Goal: Information Seeking & Learning: Learn about a topic

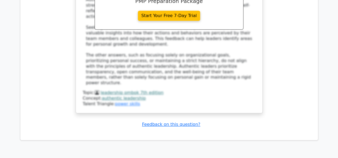
scroll to position [2295, 0]
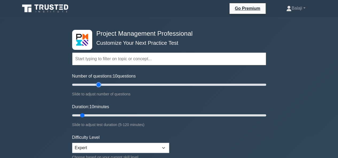
type input "30"
click at [100, 84] on input "Number of questions: 10 questions" at bounding box center [169, 85] width 194 height 6
click at [109, 114] on input "Duration: 10 minutes" at bounding box center [169, 115] width 194 height 6
type input "30"
click at [113, 115] on input "Duration: 30 minutes" at bounding box center [169, 115] width 194 height 6
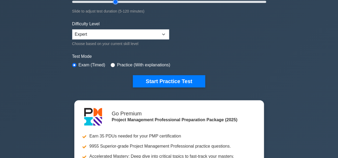
scroll to position [117, 0]
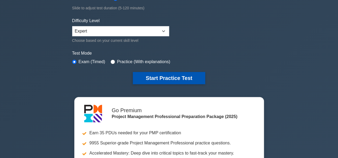
click at [166, 77] on button "Start Practice Test" at bounding box center [169, 78] width 72 height 12
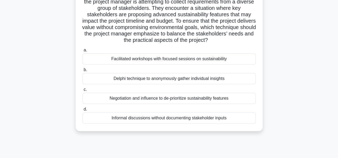
scroll to position [51, 0]
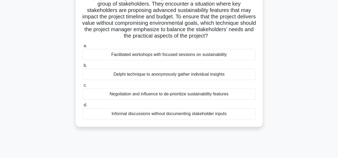
click at [177, 75] on div "Delphi technique to anonymously gather individual insights" at bounding box center [169, 74] width 173 height 11
click at [83, 68] on input "b. Delphi technique to anonymously gather individual insights" at bounding box center [83, 65] width 0 height 3
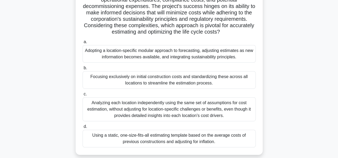
scroll to position [97, 0]
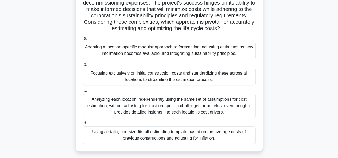
click at [202, 52] on div "Adopting a location-specific modular approach to forecasting, adjusting estimat…" at bounding box center [169, 51] width 173 height 18
click at [83, 40] on input "a. Adopting a location-specific modular approach to forecasting, adjusting esti…" at bounding box center [83, 38] width 0 height 3
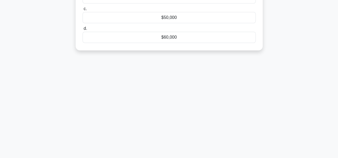
scroll to position [0, 0]
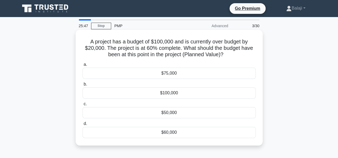
click at [174, 131] on div "$60,000" at bounding box center [169, 132] width 173 height 11
click at [83, 126] on input "d. $60,000" at bounding box center [83, 123] width 0 height 3
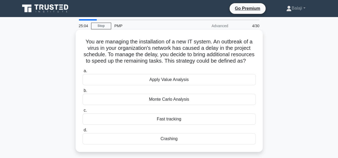
click at [178, 124] on div "Fast tracking" at bounding box center [169, 119] width 173 height 11
click at [83, 112] on input "c. Fast tracking" at bounding box center [83, 110] width 0 height 3
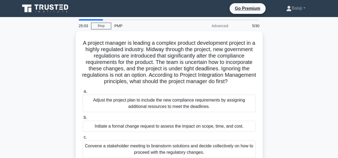
click at [324, 83] on main "25:03 Stop PMP Advanced 5/30 A project manager is leading a complex product dev…" at bounding box center [169, 152] width 338 height 271
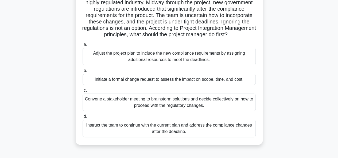
scroll to position [48, 0]
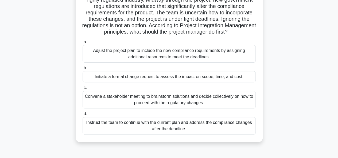
click at [172, 109] on div "Convene a stakeholder meeting to brainstorm solutions and decide collectively o…" at bounding box center [169, 100] width 173 height 18
click at [83, 90] on input "c. Convene a stakeholder meeting to brainstorm solutions and decide collectivel…" at bounding box center [83, 87] width 0 height 3
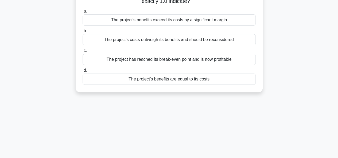
scroll to position [0, 0]
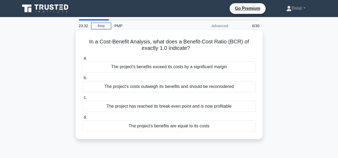
click at [196, 126] on div "The project's benefits are equal to its costs" at bounding box center [169, 126] width 173 height 11
click at [83, 119] on input "d. The project's benefits are equal to its costs" at bounding box center [83, 117] width 0 height 3
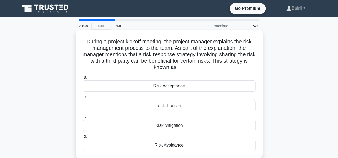
click at [171, 108] on div "Risk Transfer" at bounding box center [169, 105] width 173 height 11
click at [83, 99] on input "b. Risk Transfer" at bounding box center [83, 97] width 0 height 3
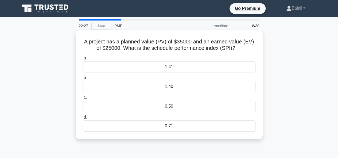
click at [172, 127] on div "0.71" at bounding box center [169, 126] width 173 height 11
click at [83, 119] on input "d. 0.71" at bounding box center [83, 117] width 0 height 3
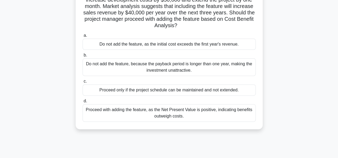
scroll to position [59, 0]
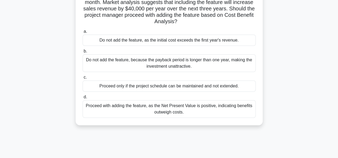
click at [198, 107] on div "Proceed with adding the feature, as the Net Present Value is positive, indicati…" at bounding box center [169, 109] width 173 height 18
click at [83, 99] on input "d. Proceed with adding the feature, as the Net Present Value is positive, indic…" at bounding box center [83, 97] width 0 height 3
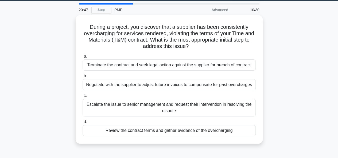
scroll to position [17, 0]
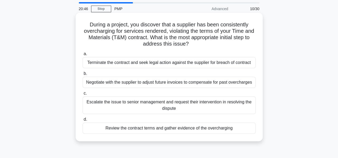
click at [144, 129] on div "Review the contract terms and gather evidence of the overcharging" at bounding box center [169, 128] width 173 height 11
click at [83, 121] on input "d. Review the contract terms and gather evidence of the overcharging" at bounding box center [83, 119] width 0 height 3
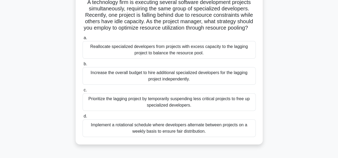
scroll to position [43, 0]
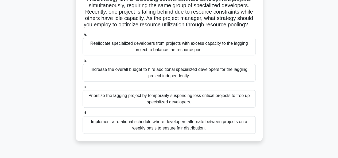
click at [205, 55] on div "Reallocate specialized developers from projects with excess capacity to the lag…" at bounding box center [169, 47] width 173 height 18
click at [83, 37] on input "a. Reallocate specialized developers from projects with excess capacity to the …" at bounding box center [83, 34] width 0 height 3
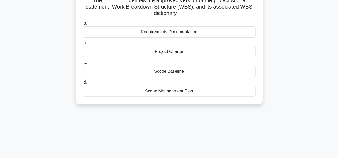
scroll to position [0, 0]
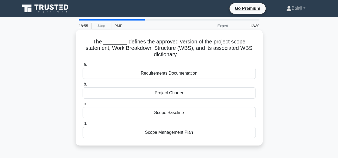
click at [178, 75] on div "Requirements Documentation" at bounding box center [169, 73] width 173 height 11
click at [83, 66] on input "a. Requirements Documentation" at bounding box center [83, 64] width 0 height 3
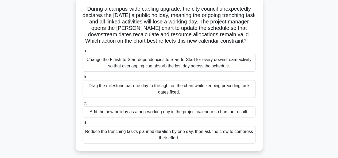
scroll to position [37, 0]
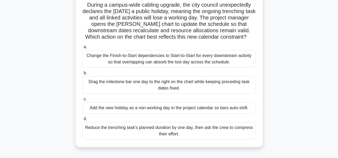
click at [177, 109] on div "Add the new holiday as a non-working day in the project calendar so bars auto-s…" at bounding box center [169, 108] width 173 height 11
click at [83, 101] on input "c. Add the new holiday as a non-working day in the project calendar so bars aut…" at bounding box center [83, 99] width 0 height 3
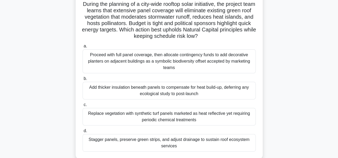
scroll to position [41, 0]
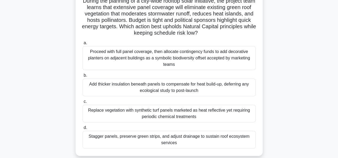
click at [179, 55] on div "Proceed with full panel coverage, then allocate contingency funds to add decora…" at bounding box center [169, 58] width 173 height 24
click at [83, 45] on input "a. Proceed with full panel coverage, then allocate contingency funds to add dec…" at bounding box center [83, 42] width 0 height 3
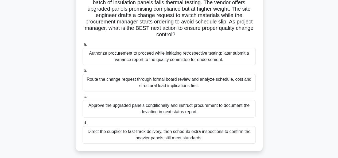
scroll to position [48, 0]
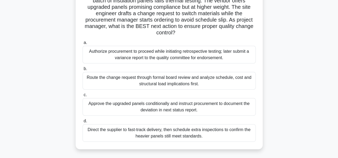
click at [160, 81] on div "Route the change request through formal board review and analyze schedule, cost…" at bounding box center [169, 81] width 173 height 18
click at [83, 71] on input "b. Route the change request through formal board review and analyze schedule, c…" at bounding box center [83, 68] width 0 height 3
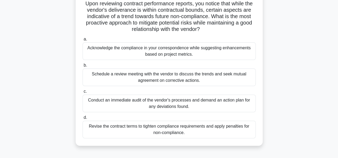
scroll to position [42, 0]
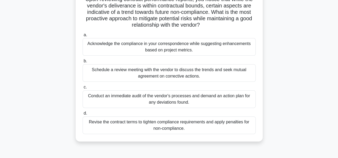
click at [166, 76] on div "Schedule a review meeting with the vendor to discuss the trends and seek mutual…" at bounding box center [169, 73] width 173 height 18
click at [83, 63] on input "b. Schedule a review meeting with the vendor to discuss the trends and seek mut…" at bounding box center [83, 61] width 0 height 3
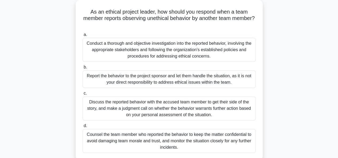
scroll to position [32, 0]
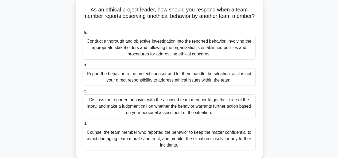
click at [160, 104] on div "Discuss the reported behavior with the accused team member to get their side of…" at bounding box center [169, 107] width 173 height 24
click at [83, 93] on input "c. Discuss the reported behavior with the accused team member to get their side…" at bounding box center [83, 91] width 0 height 3
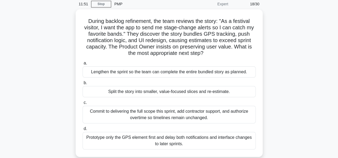
scroll to position [26, 0]
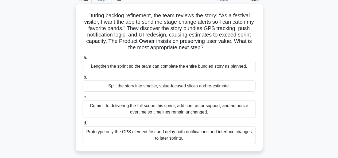
click at [178, 87] on div "Split the story into smaller, value-focused slices and re-estimate." at bounding box center [169, 86] width 173 height 11
click at [83, 79] on input "b. Split the story into smaller, value-focused slices and re-estimate." at bounding box center [83, 77] width 0 height 3
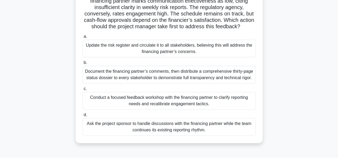
scroll to position [56, 0]
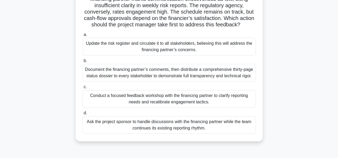
click at [171, 52] on div "Update the risk register and circulate it to all stakeholders, believing this w…" at bounding box center [169, 47] width 173 height 18
click at [83, 37] on input "a. Update the risk register and circulate it to all stakeholders, believing thi…" at bounding box center [83, 34] width 0 height 3
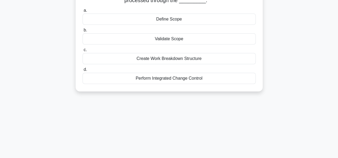
scroll to position [0, 0]
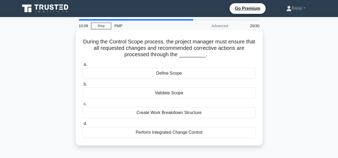
click at [192, 92] on div "Validate Scope" at bounding box center [169, 93] width 173 height 11
click at [83, 86] on input "b. Validate Scope" at bounding box center [83, 84] width 0 height 3
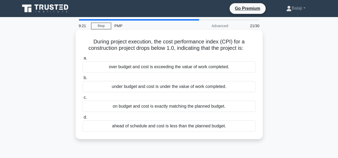
click at [179, 87] on div "under budget and cost is under the value of work completed." at bounding box center [169, 86] width 173 height 11
click at [83, 80] on input "b. under budget and cost is under the value of work completed." at bounding box center [83, 77] width 0 height 3
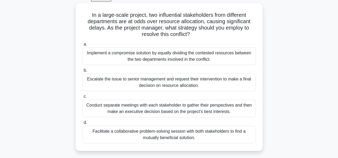
scroll to position [32, 0]
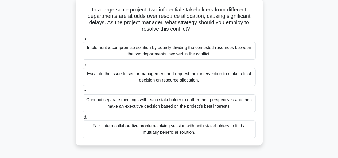
click at [191, 106] on div "Conduct separate meetings with each stakeholder to gather their perspectives an…" at bounding box center [169, 104] width 173 height 18
click at [83, 93] on input "c. Conduct separate meetings with each stakeholder to gather their perspectives…" at bounding box center [83, 91] width 0 height 3
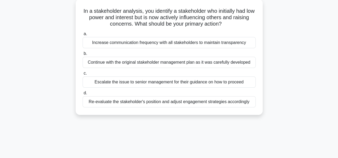
scroll to position [0, 0]
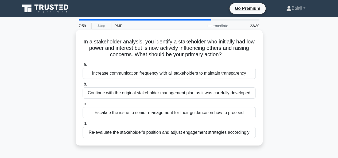
click at [204, 73] on div "Increase communication frequency with all stakeholders to maintain transparency" at bounding box center [169, 73] width 173 height 11
click at [83, 66] on input "a. Increase communication frequency with all stakeholders to maintain transpare…" at bounding box center [83, 64] width 0 height 3
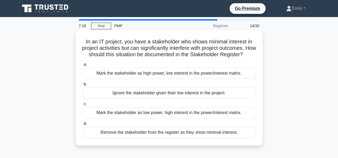
click at [180, 79] on div "Mark the stakeholder as high power, low interest in the power/interest matrix." at bounding box center [169, 73] width 173 height 11
click at [83, 66] on input "a. Mark the stakeholder as high power, low interest in the power/interest matri…" at bounding box center [83, 64] width 0 height 3
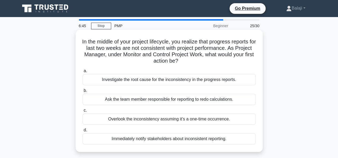
click at [187, 140] on div "Immediately notify stakeholders about inconsistent reporting." at bounding box center [169, 139] width 173 height 11
click at [83, 132] on input "d. Immediately notify stakeholders about inconsistent reporting." at bounding box center [83, 130] width 0 height 3
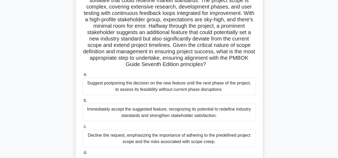
scroll to position [79, 0]
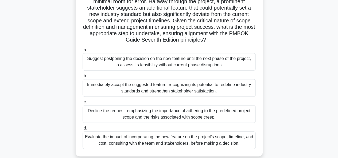
click at [205, 145] on div "Evaluate the impact of incorporating the new feature on the project's scope, ti…" at bounding box center [169, 141] width 173 height 18
click at [83, 130] on input "d. Evaluate the impact of incorporating the new feature on the project's scope,…" at bounding box center [83, 128] width 0 height 3
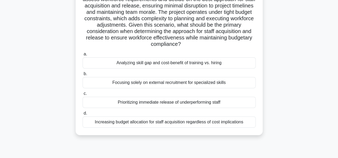
scroll to position [70, 0]
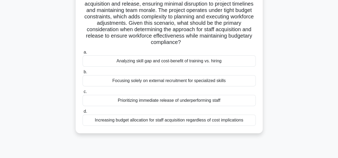
click at [162, 121] on div "Increasing budget allocation for staff acquisition regardless of cost implicati…" at bounding box center [169, 120] width 173 height 11
click at [83, 113] on input "d. Increasing budget allocation for staff acquisition regardless of cost implic…" at bounding box center [83, 111] width 0 height 3
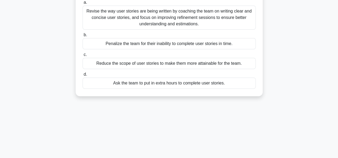
scroll to position [0, 0]
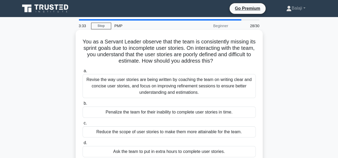
click at [158, 86] on div "Revise the way user stories are being written by coaching the team on writing c…" at bounding box center [169, 86] width 173 height 24
click at [83, 73] on input "a. Revise the way user stories are being written by coaching the team on writin…" at bounding box center [83, 70] width 0 height 3
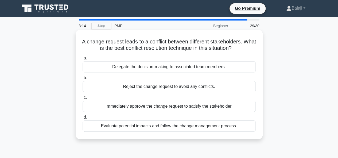
click at [175, 127] on div "Evaluate potential impacts and follow the change management process." at bounding box center [169, 126] width 173 height 11
click at [83, 119] on input "d. Evaluate potential impacts and follow the change management process." at bounding box center [83, 117] width 0 height 3
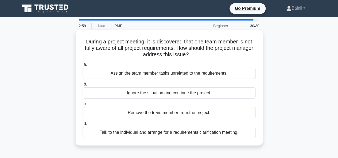
click at [181, 133] on div "Talk to the individual and arrange for a requirements clarification meeting." at bounding box center [169, 132] width 173 height 11
click at [83, 126] on input "d. Talk to the individual and arrange for a requirements clarification meeting." at bounding box center [83, 123] width 0 height 3
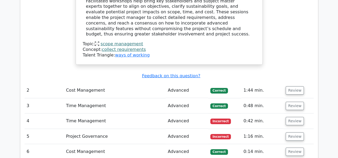
scroll to position [849, 0]
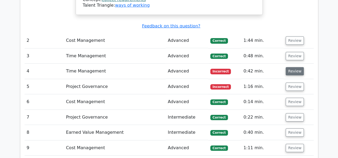
click at [288, 67] on button "Review" at bounding box center [294, 71] width 18 height 8
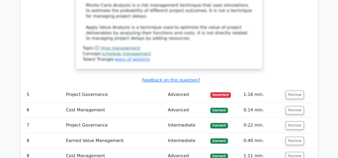
scroll to position [1130, 0]
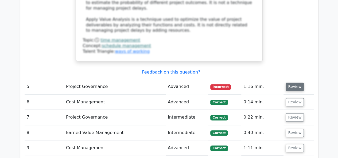
click at [298, 83] on button "Review" at bounding box center [294, 87] width 18 height 8
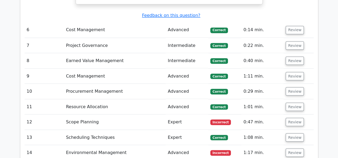
scroll to position [1501, 0]
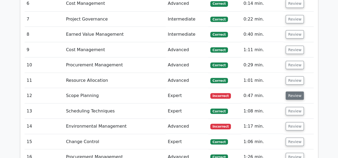
click at [299, 92] on button "Review" at bounding box center [294, 96] width 18 height 8
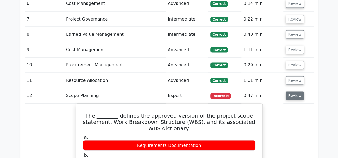
click at [296, 92] on button "Review" at bounding box center [294, 96] width 18 height 8
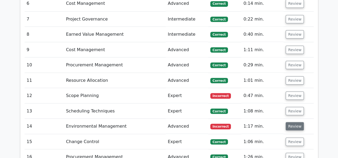
click at [291, 122] on button "Review" at bounding box center [294, 126] width 18 height 8
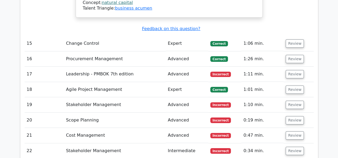
scroll to position [1882, 0]
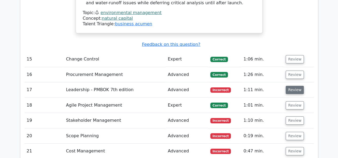
click at [291, 86] on button "Review" at bounding box center [294, 90] width 18 height 8
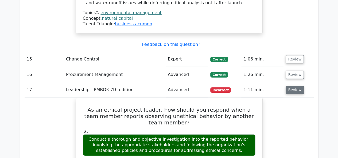
click at [291, 86] on button "Review" at bounding box center [294, 90] width 18 height 8
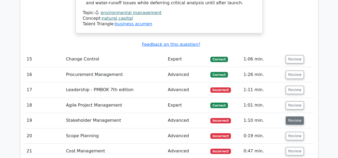
click at [293, 117] on button "Review" at bounding box center [294, 121] width 18 height 8
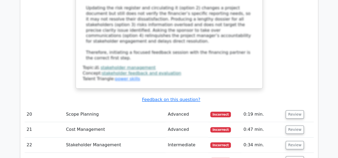
scroll to position [2253, 0]
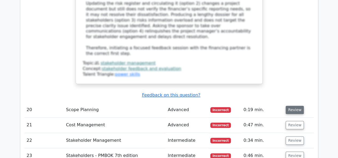
click at [295, 106] on button "Review" at bounding box center [294, 110] width 18 height 8
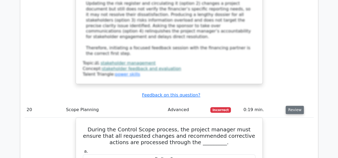
click at [293, 106] on button "Review" at bounding box center [294, 110] width 18 height 8
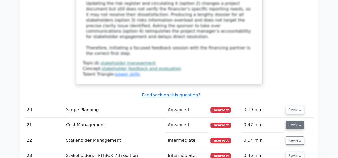
click at [295, 121] on button "Review" at bounding box center [294, 125] width 18 height 8
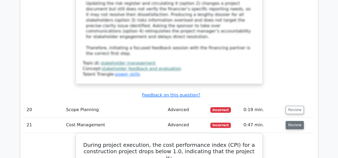
click at [295, 121] on button "Review" at bounding box center [294, 125] width 18 height 8
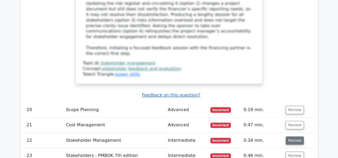
click at [294, 137] on button "Review" at bounding box center [294, 141] width 18 height 8
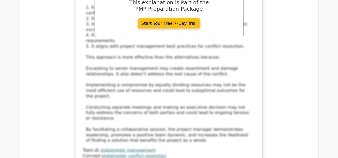
scroll to position [2609, 0]
